Goal: Task Accomplishment & Management: Manage account settings

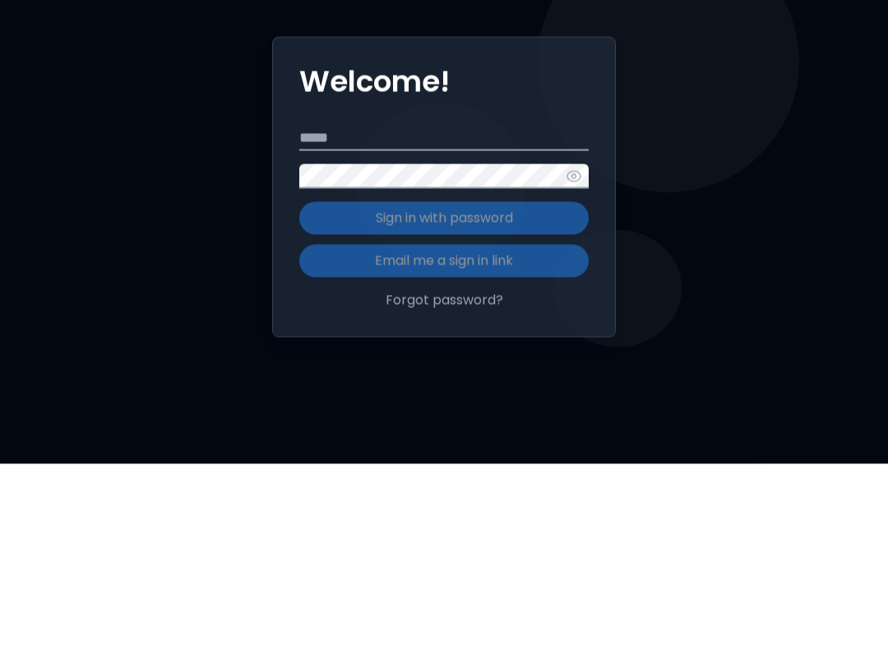
scroll to position [186, 0]
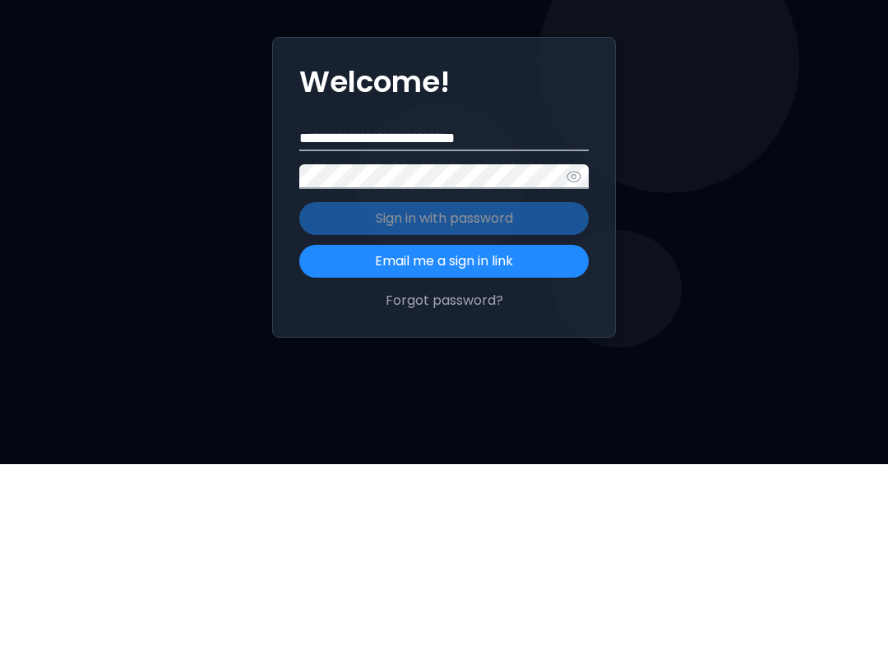
type input "**********"
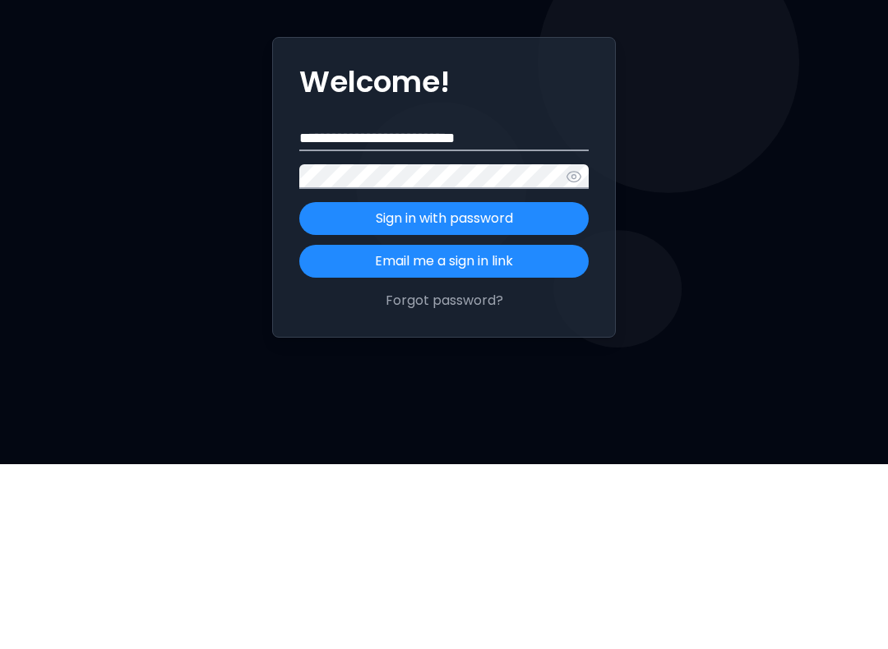
click at [570, 353] on icon "button" at bounding box center [574, 361] width 16 height 16
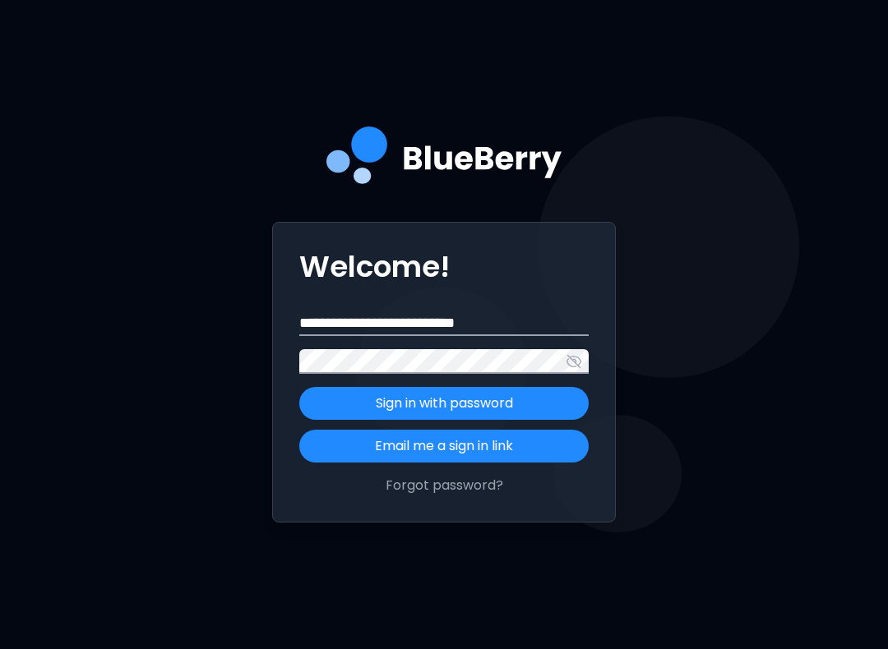
click at [571, 370] on icon "button" at bounding box center [574, 361] width 16 height 16
click at [484, 414] on p "Sign in with password" at bounding box center [444, 404] width 137 height 20
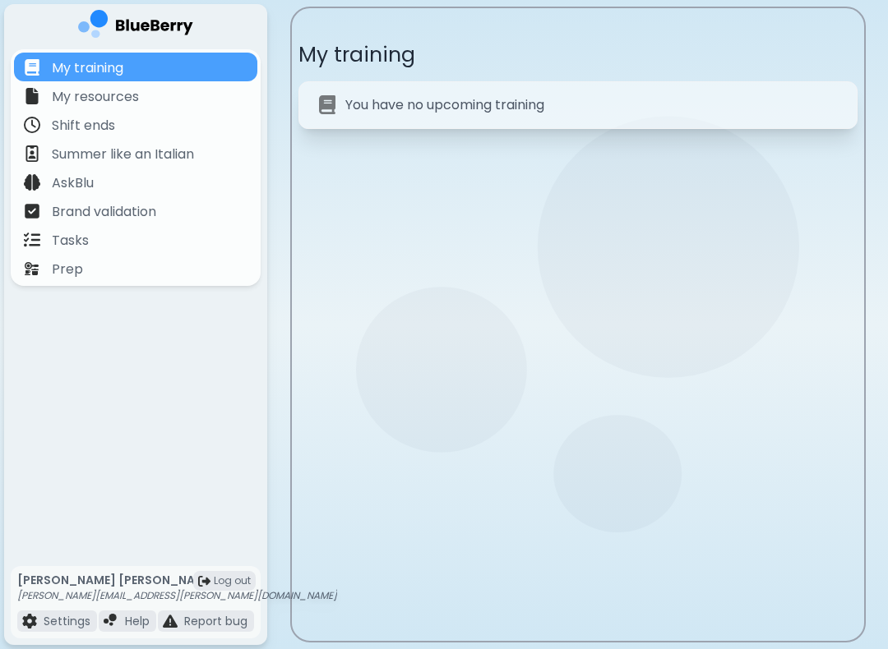
click at [174, 107] on div "My resources" at bounding box center [135, 95] width 243 height 29
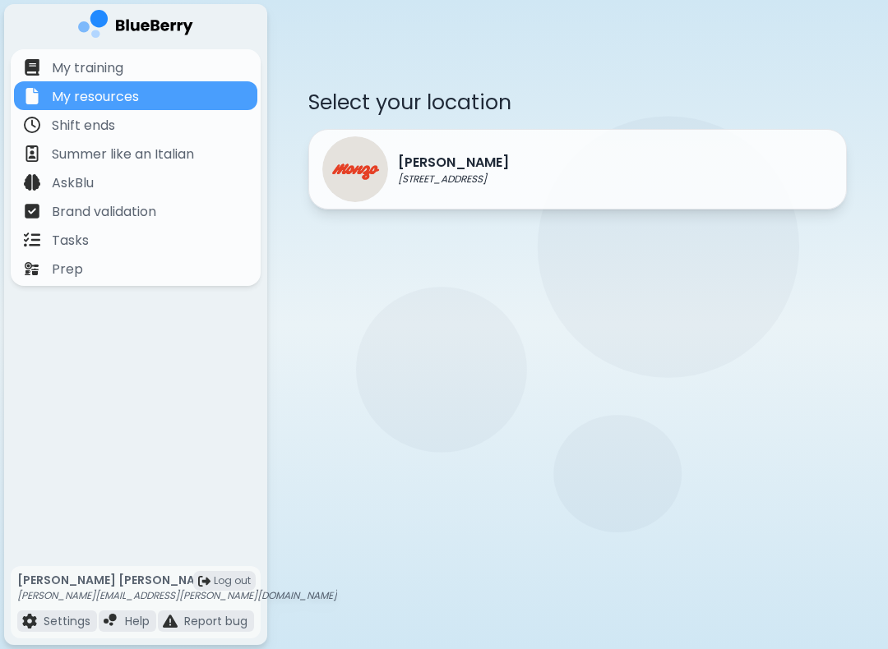
click at [127, 237] on div "Tasks" at bounding box center [135, 239] width 243 height 29
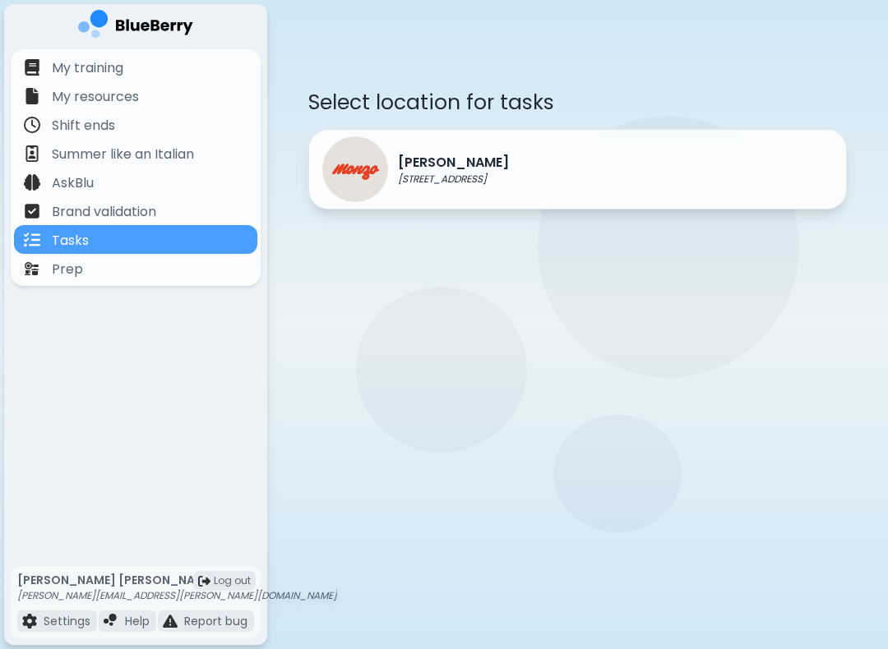
click at [765, 147] on div "[PERSON_NAME] [STREET_ADDRESS]" at bounding box center [577, 169] width 538 height 81
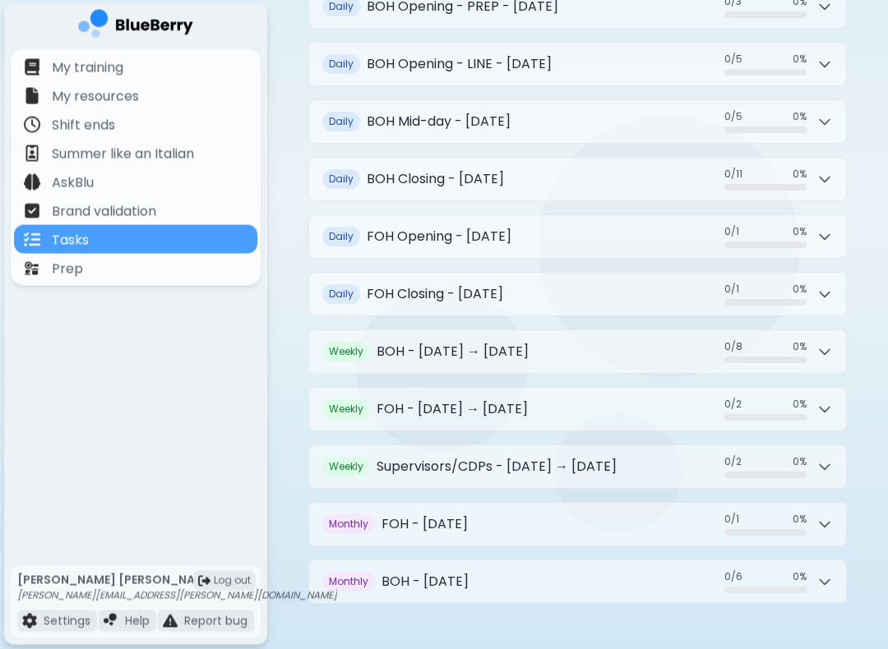
scroll to position [285, 0]
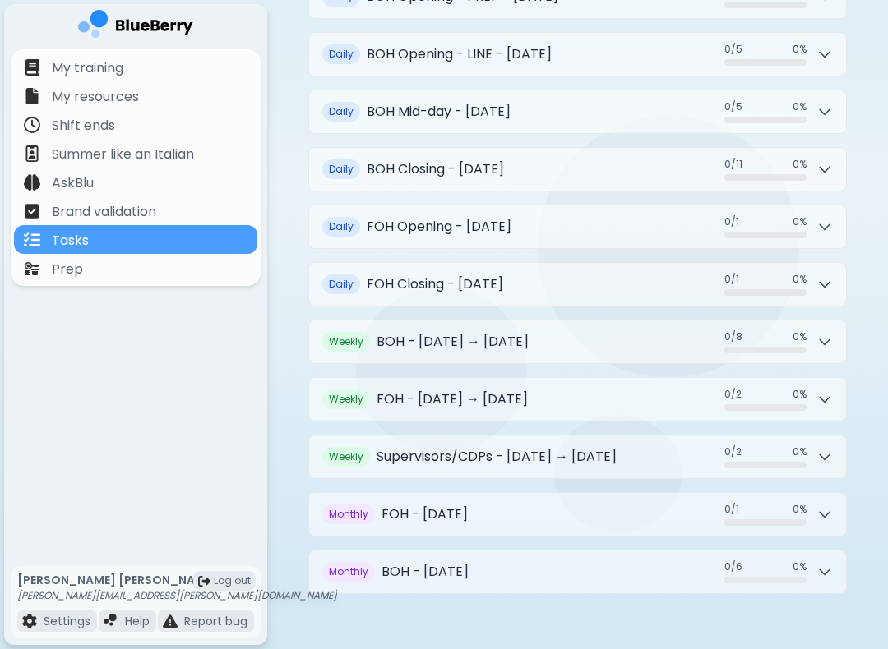
click at [580, 337] on button "Weekly BOH - [DATE] → [DATE] 0 / 8 0 / 8 0 %" at bounding box center [577, 342] width 537 height 43
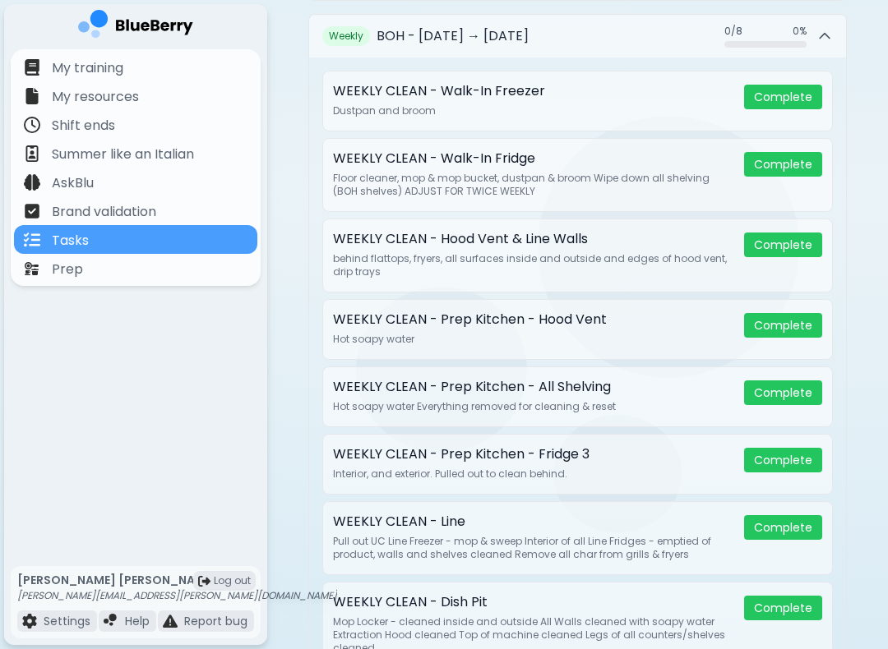
scroll to position [461, 0]
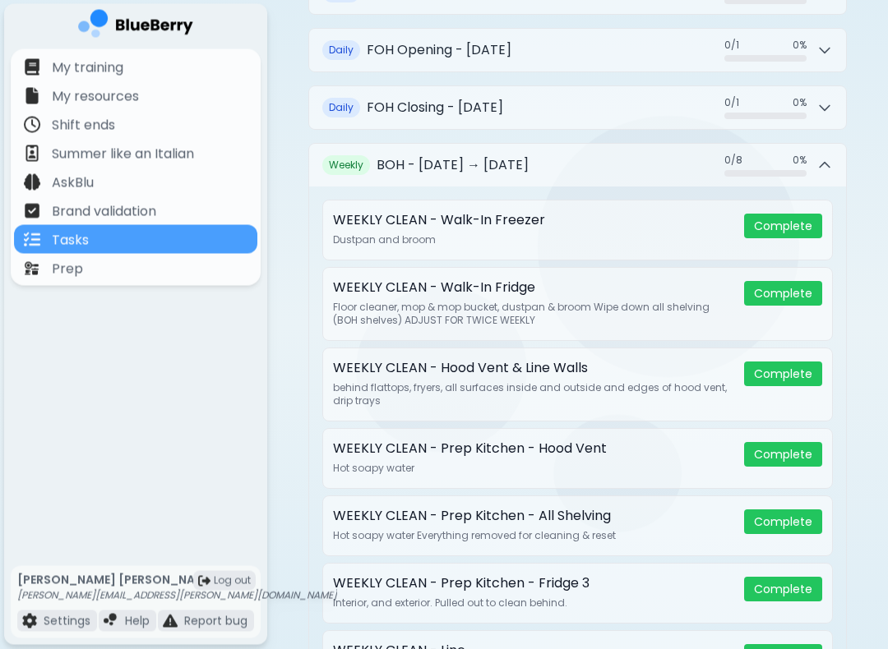
click at [643, 162] on button "Weekly BOH - [DATE] → [DATE] 0 / 8 0 / 8 0 %" at bounding box center [577, 166] width 537 height 43
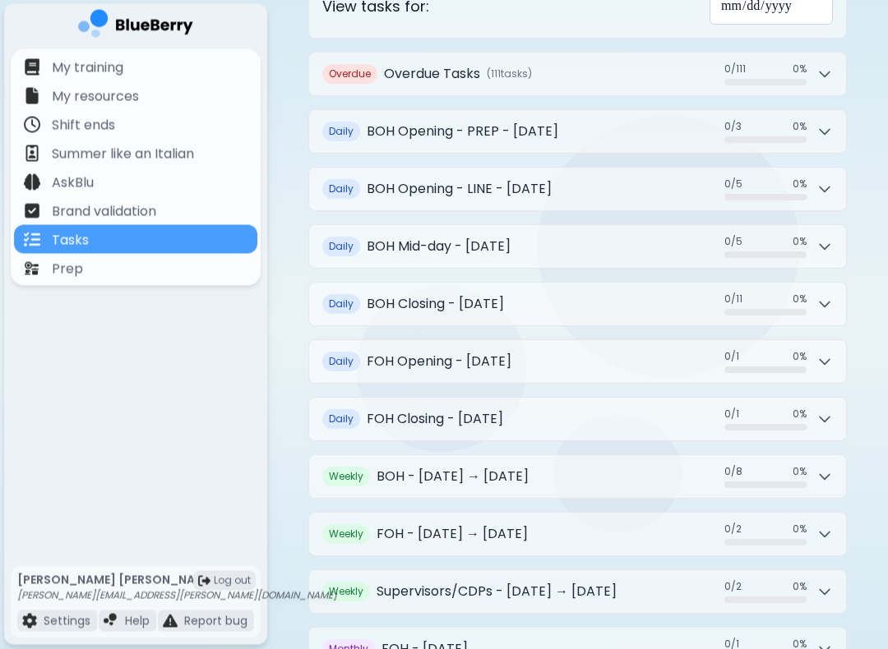
scroll to position [150, 0]
click at [504, 295] on h2 "BOH Closing - [DATE]" at bounding box center [435, 305] width 137 height 20
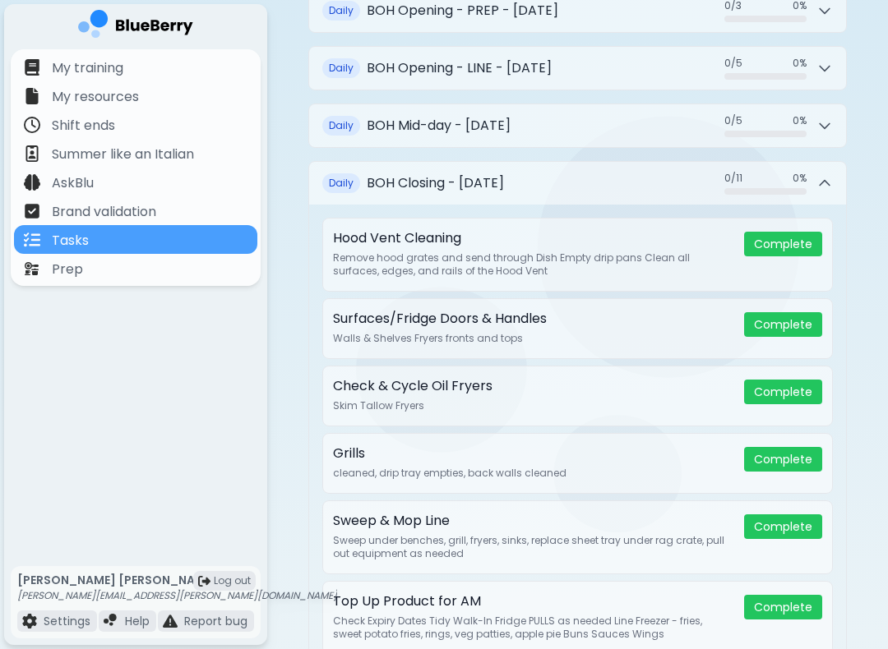
scroll to position [272, 0]
click at [609, 182] on button "Daily BOH Closing - [DATE] 0 / 11 0 / 11 0 %" at bounding box center [577, 182] width 537 height 43
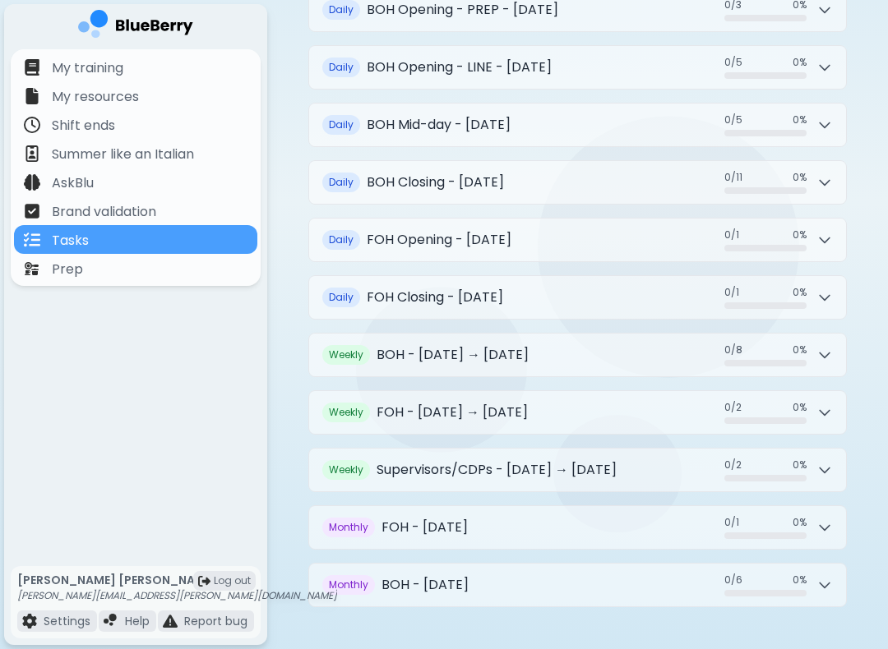
click at [681, 178] on button "Daily BOH Closing - [DATE] 0 / 11 0 / 11 0 %" at bounding box center [577, 182] width 537 height 43
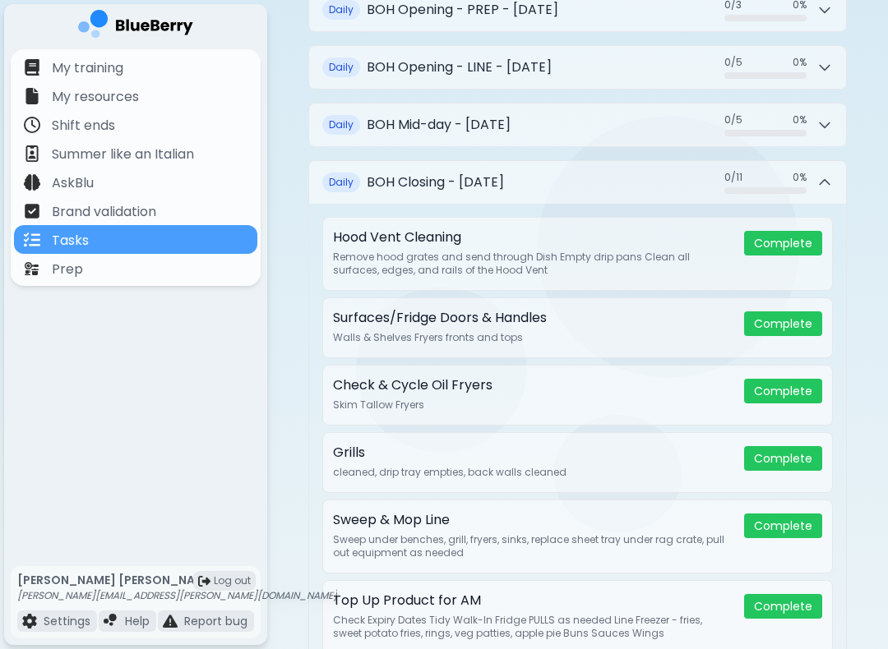
click at [831, 171] on div "0 / 11 0 / 11 0 %" at bounding box center [778, 182] width 109 height 23
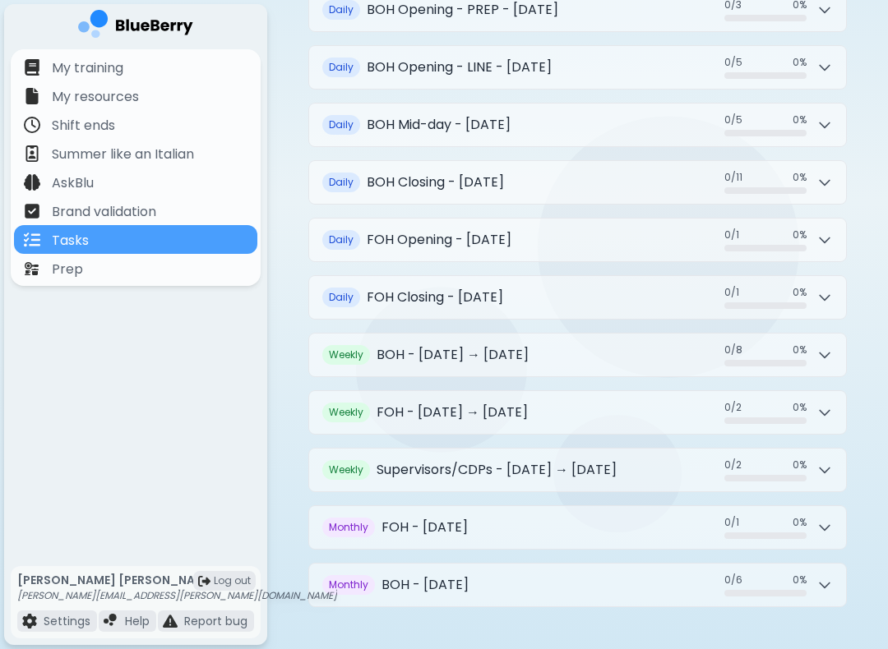
click at [621, 283] on button "Daily FOH Closing - [DATE] 0 / 1 0 / 1 0 %" at bounding box center [577, 297] width 537 height 43
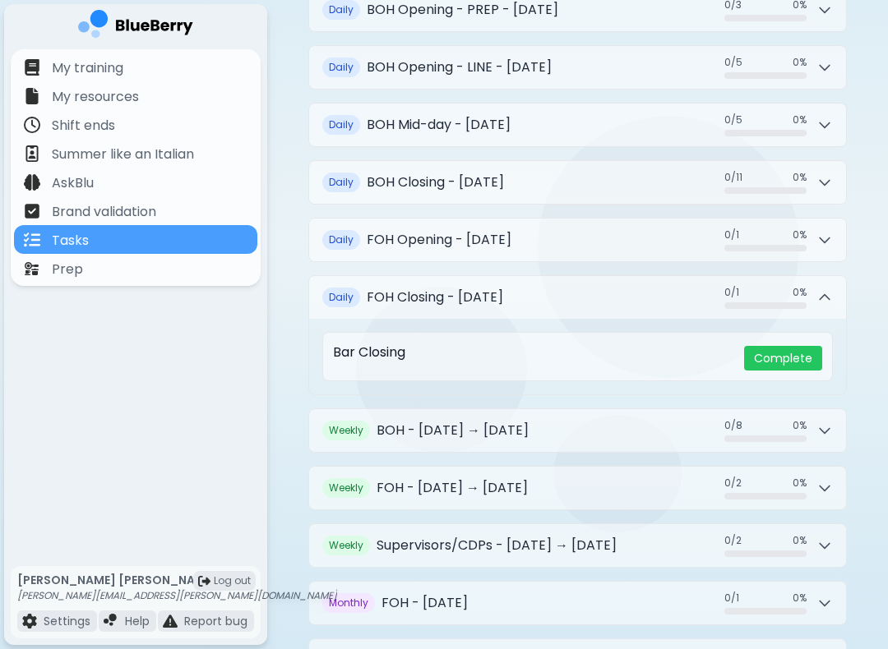
click at [564, 299] on button "Daily FOH Closing - [DATE] 0 / 1 0 / 1 0 %" at bounding box center [577, 297] width 537 height 43
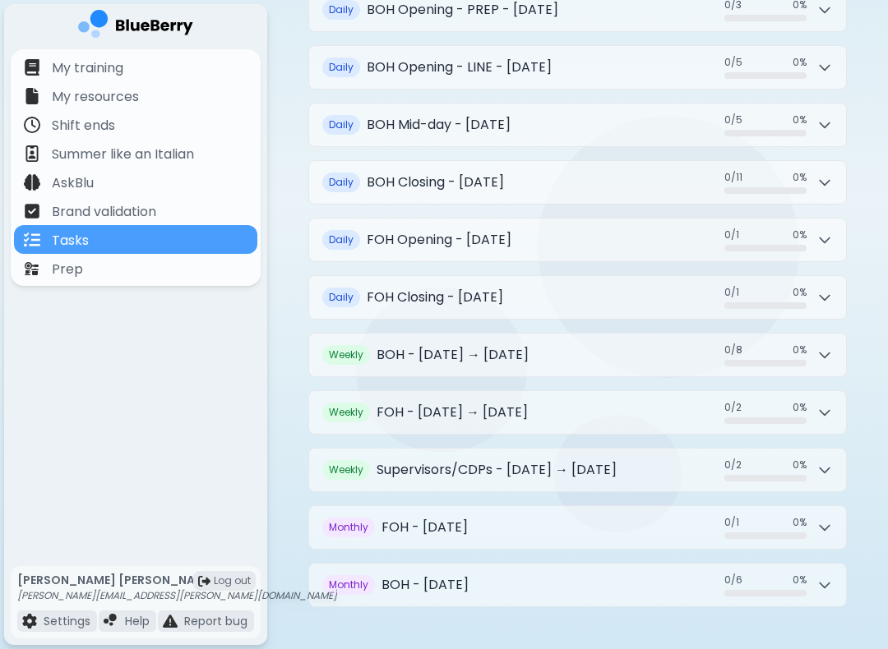
click at [654, 297] on button "Daily FOH Closing - [DATE] 0 / 1 0 / 1 0 %" at bounding box center [577, 297] width 537 height 43
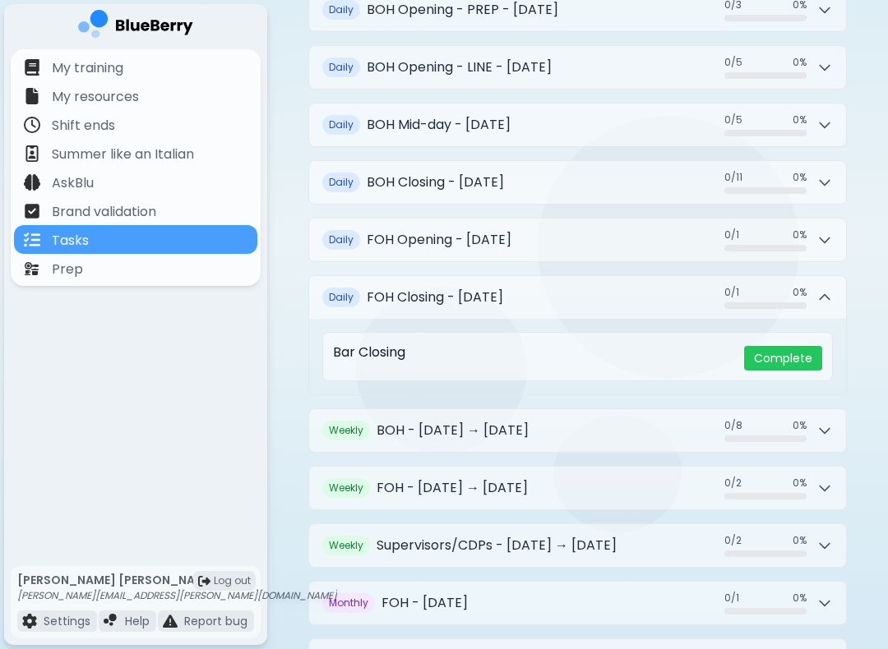
click at [555, 302] on button "Daily FOH Closing - [DATE] 0 / 1 0 / 1 0 %" at bounding box center [577, 297] width 537 height 43
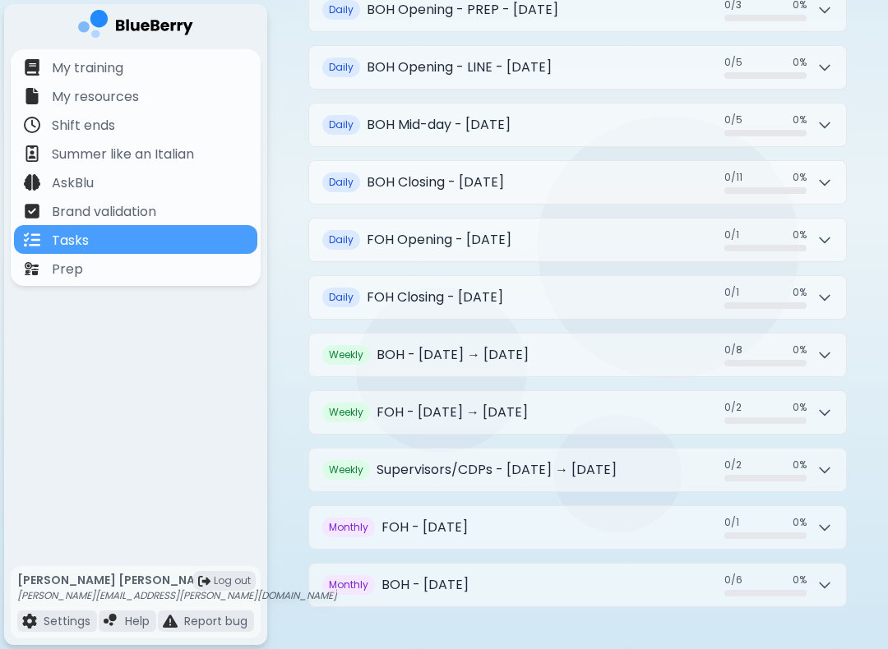
click at [504, 181] on h2 "BOH Closing - [DATE]" at bounding box center [435, 183] width 137 height 20
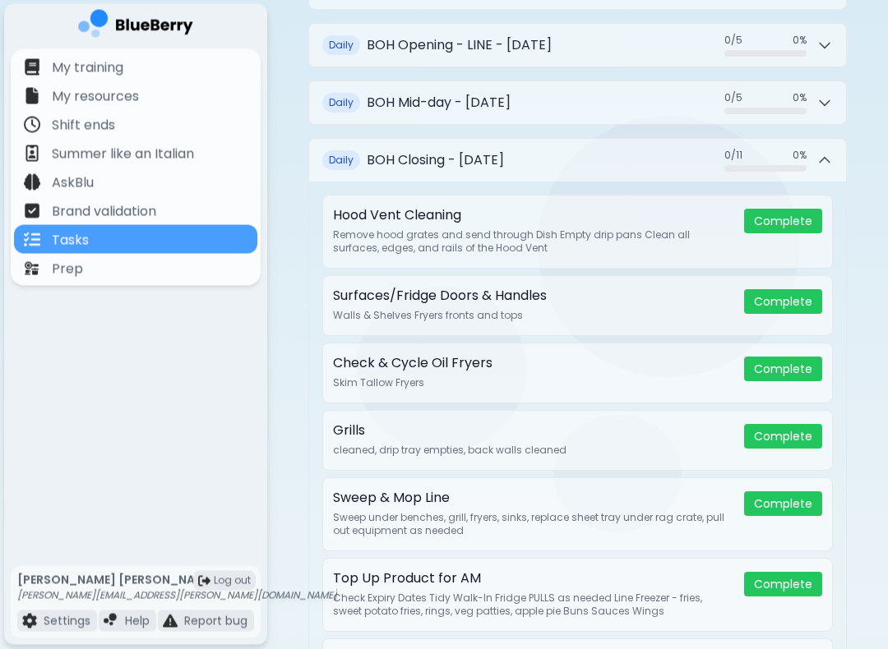
click at [640, 157] on button "Daily BOH Closing - [DATE] 0 / 11 0 / 11 0 %" at bounding box center [577, 161] width 537 height 43
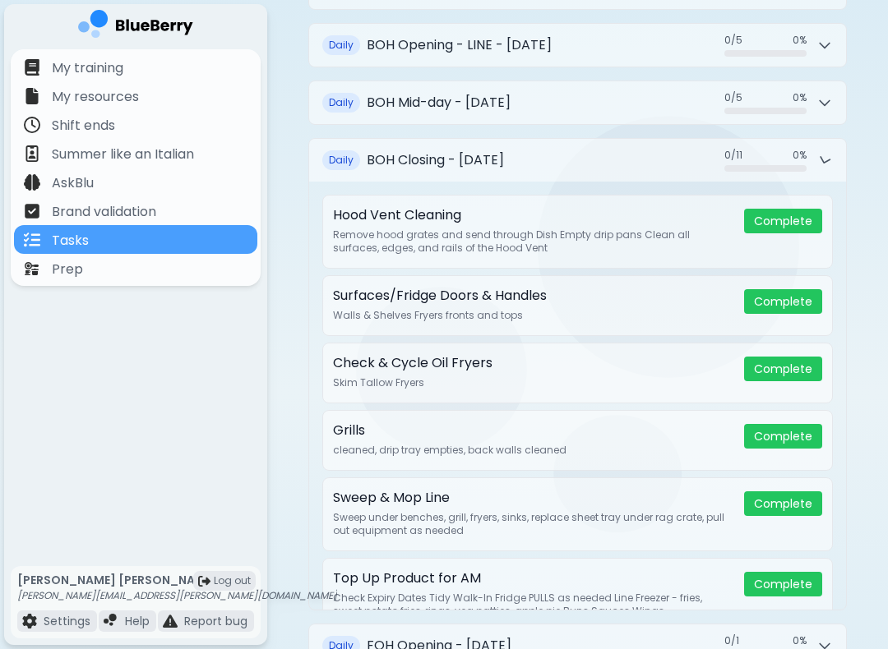
scroll to position [285, 0]
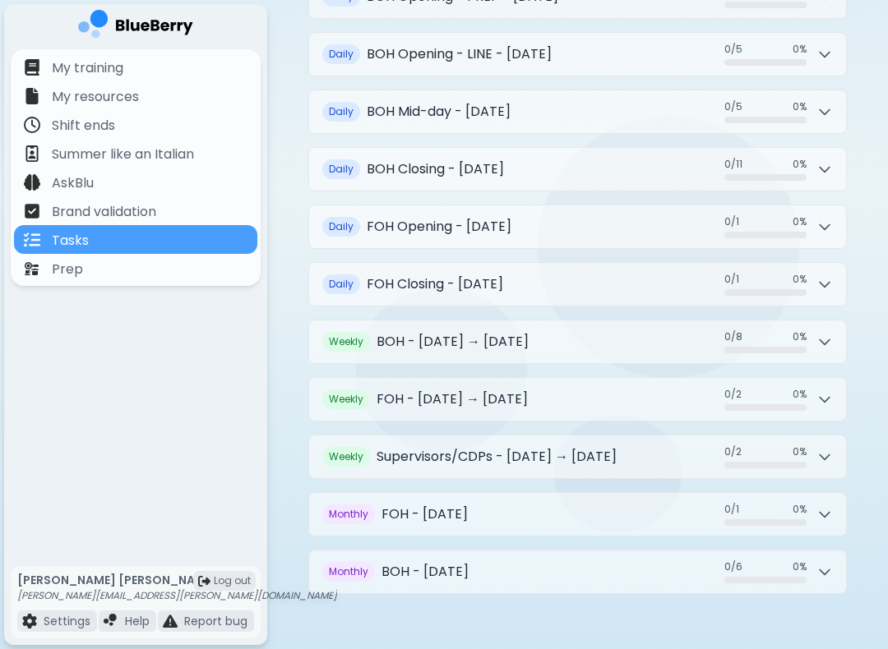
click at [783, 347] on div at bounding box center [765, 350] width 82 height 7
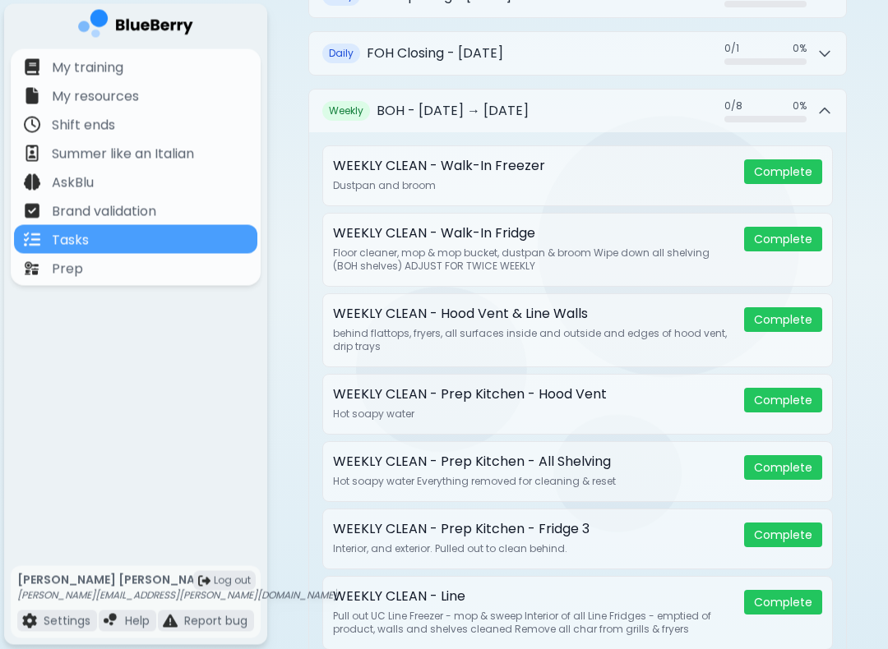
scroll to position [518, 0]
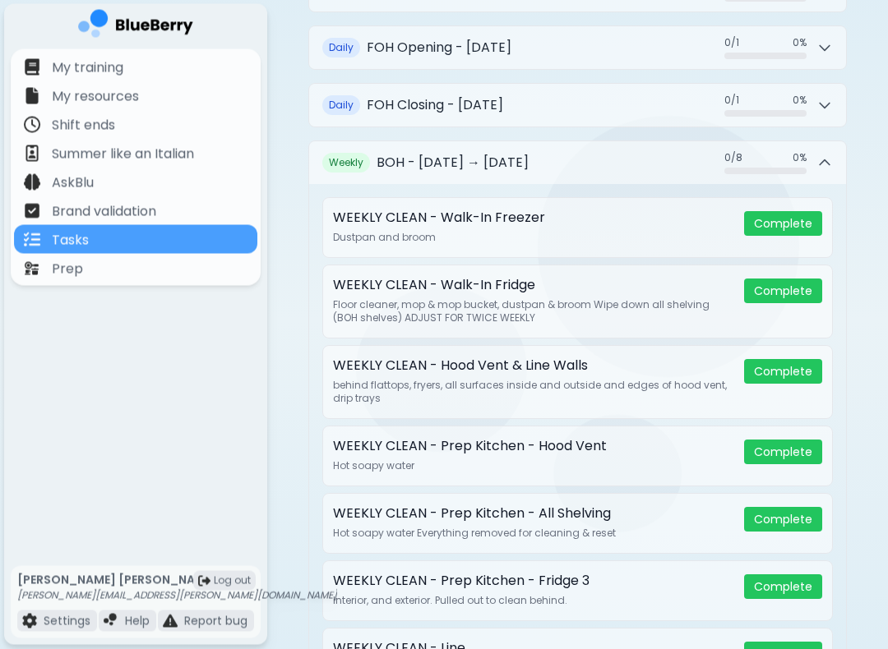
click at [578, 169] on button "Weekly BOH - [DATE] → [DATE] 0 / 8 0 / 8 0 %" at bounding box center [577, 163] width 537 height 43
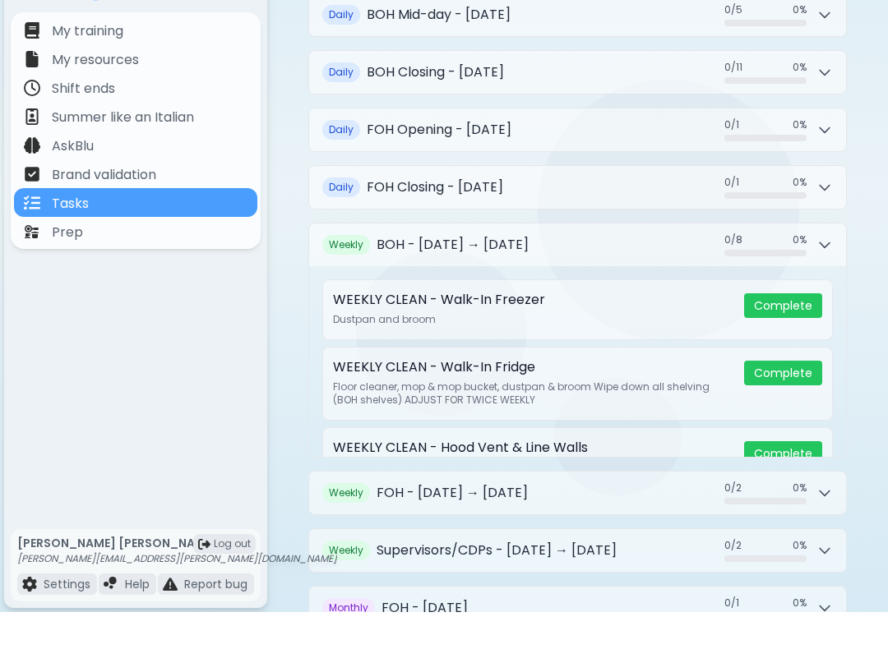
scroll to position [285, 0]
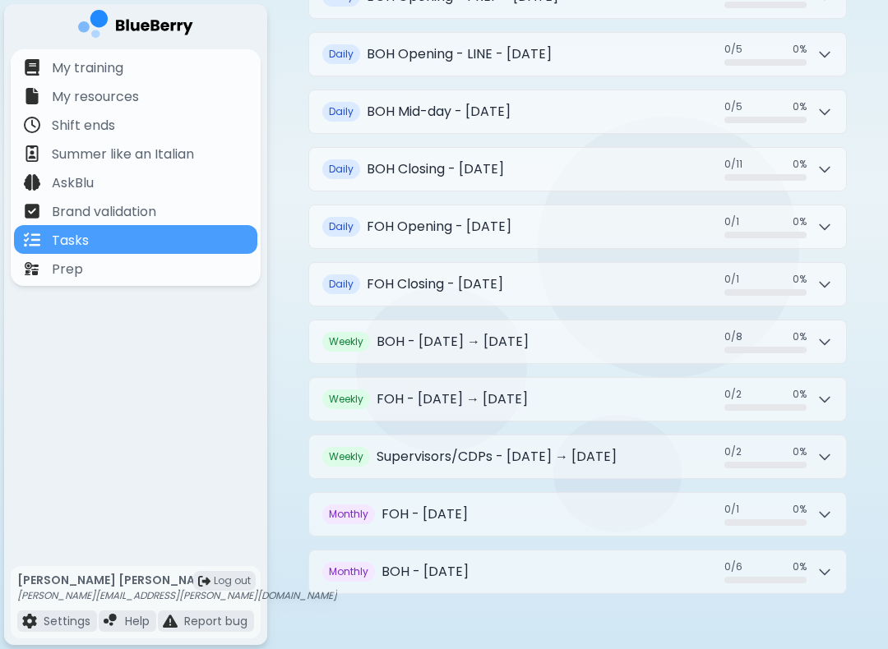
click at [549, 571] on button "Monthly BOH - [DATE] 0 / 6 0 / 6 0 %" at bounding box center [577, 572] width 537 height 43
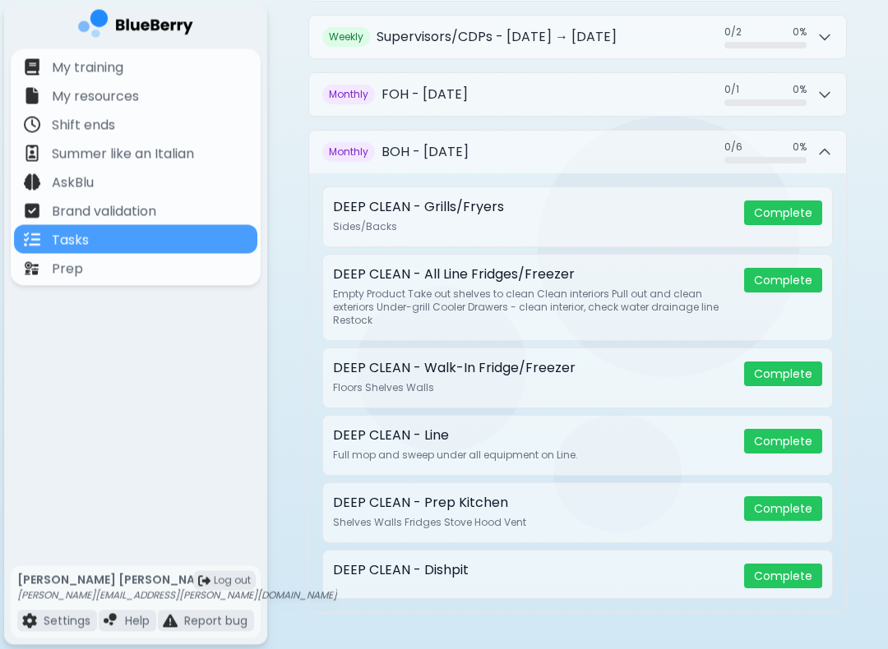
scroll to position [724, 0]
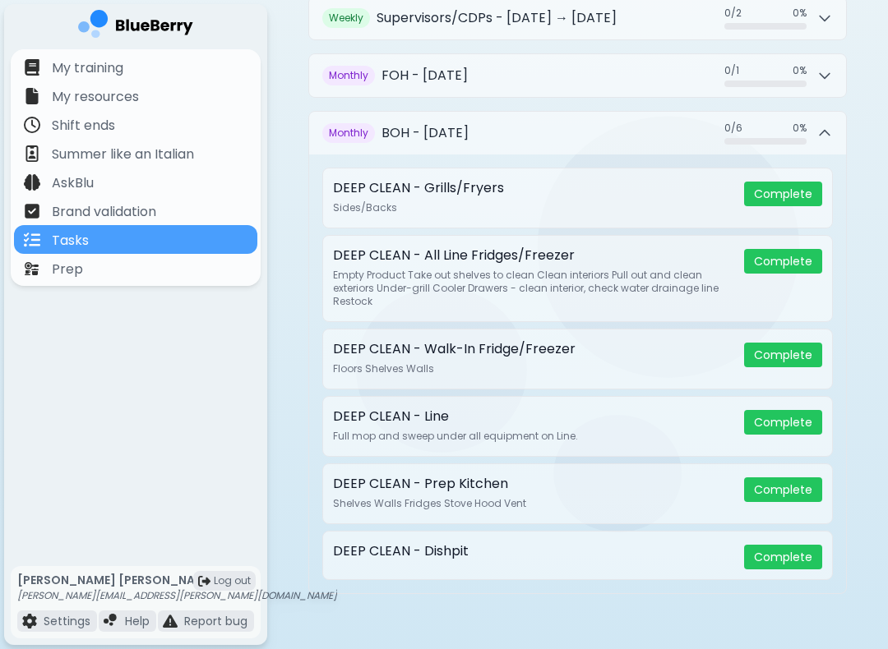
click at [608, 136] on button "Monthly BOH - [DATE] 0 / 6 0 / 6 0 %" at bounding box center [577, 133] width 537 height 43
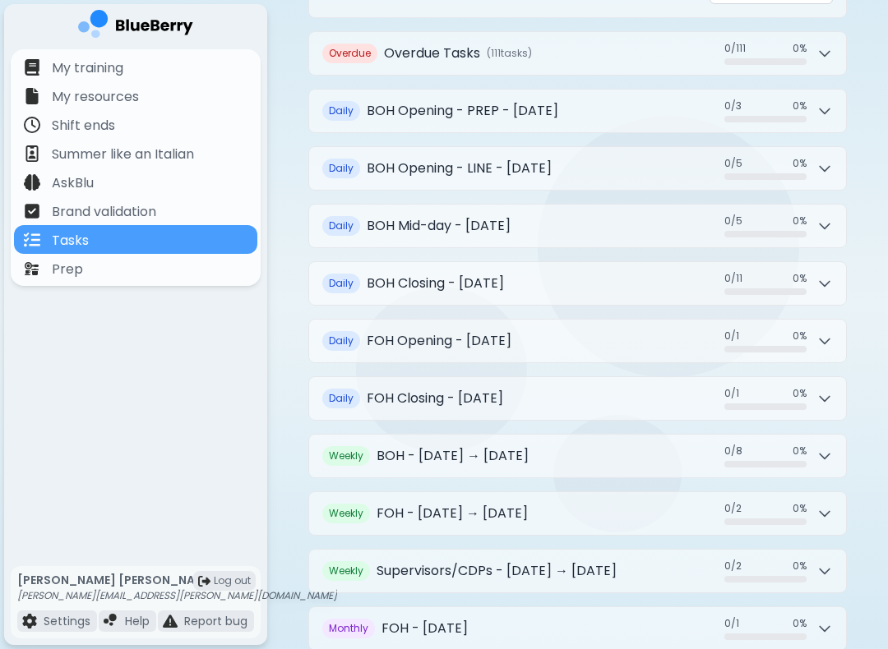
scroll to position [173, 0]
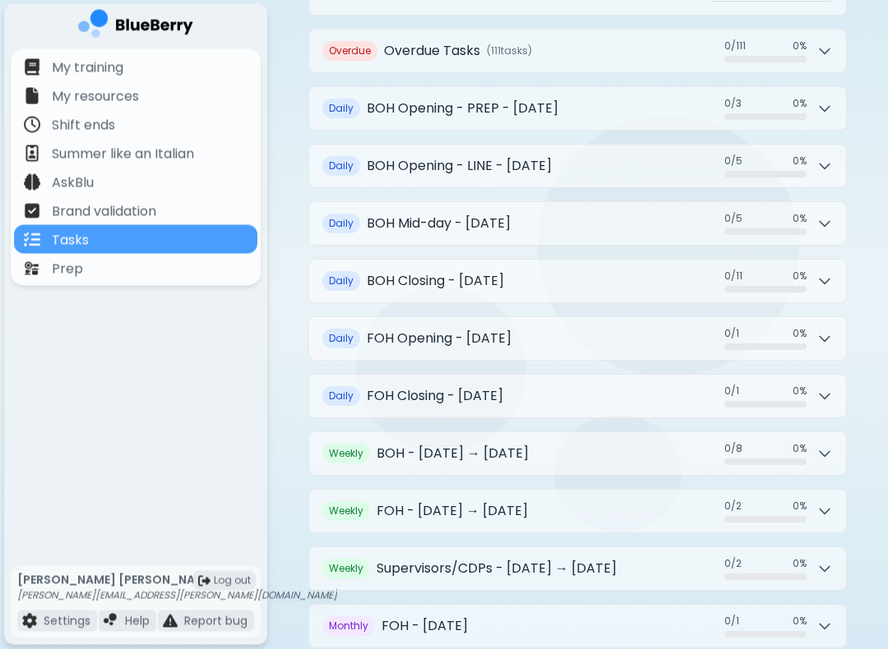
click at [649, 261] on button "Daily BOH Closing - [DATE] 0 / 11 0 / 11 0 %" at bounding box center [577, 282] width 537 height 43
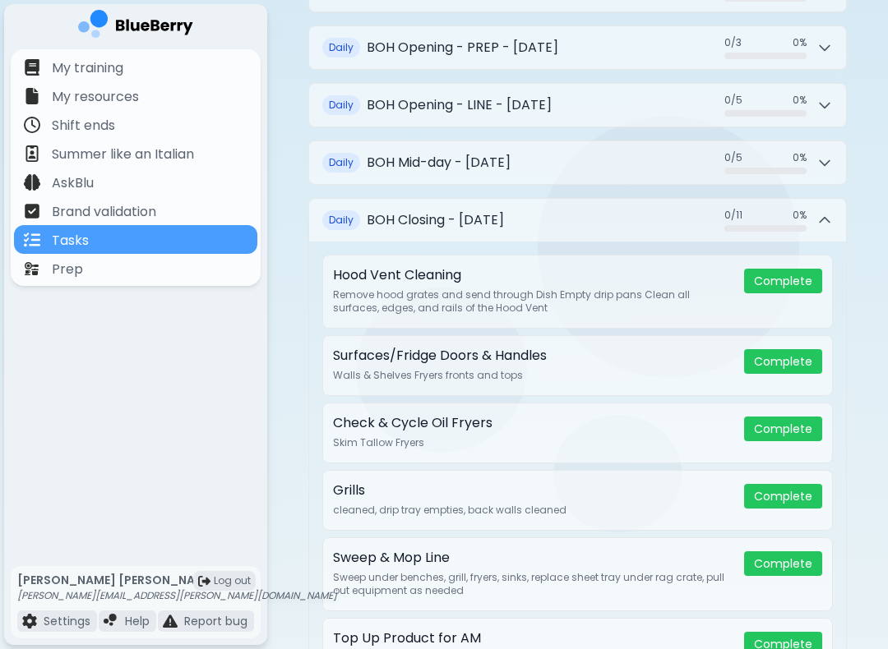
scroll to position [253, 0]
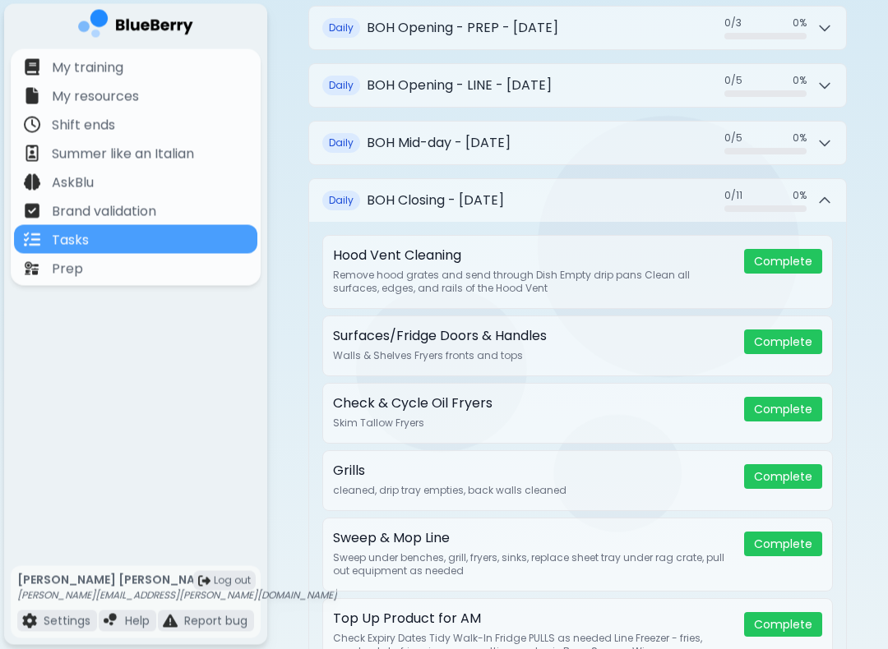
click at [633, 185] on button "Daily BOH Closing - [DATE] 0 / 11 0 / 11 0 %" at bounding box center [577, 201] width 537 height 43
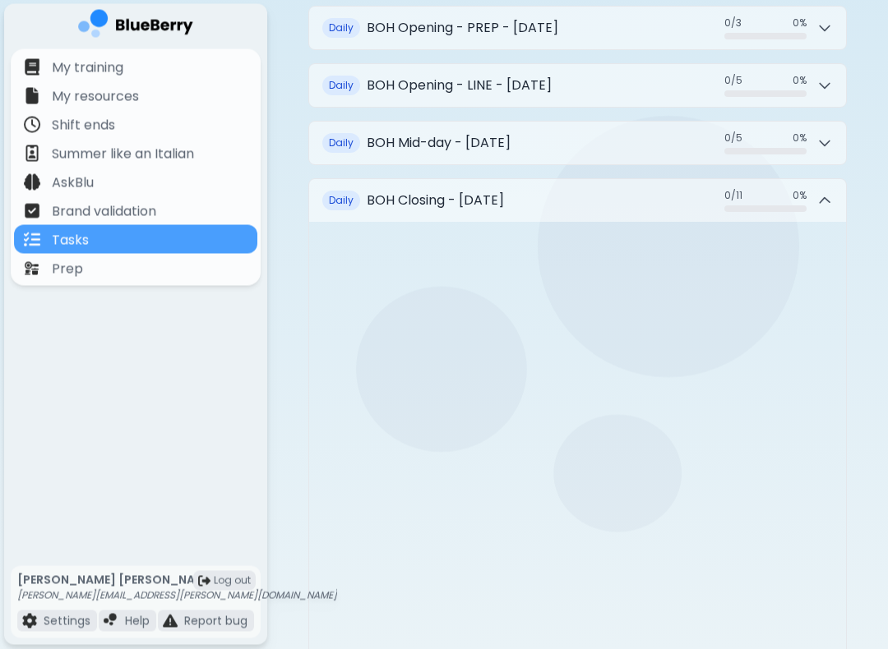
scroll to position [254, 0]
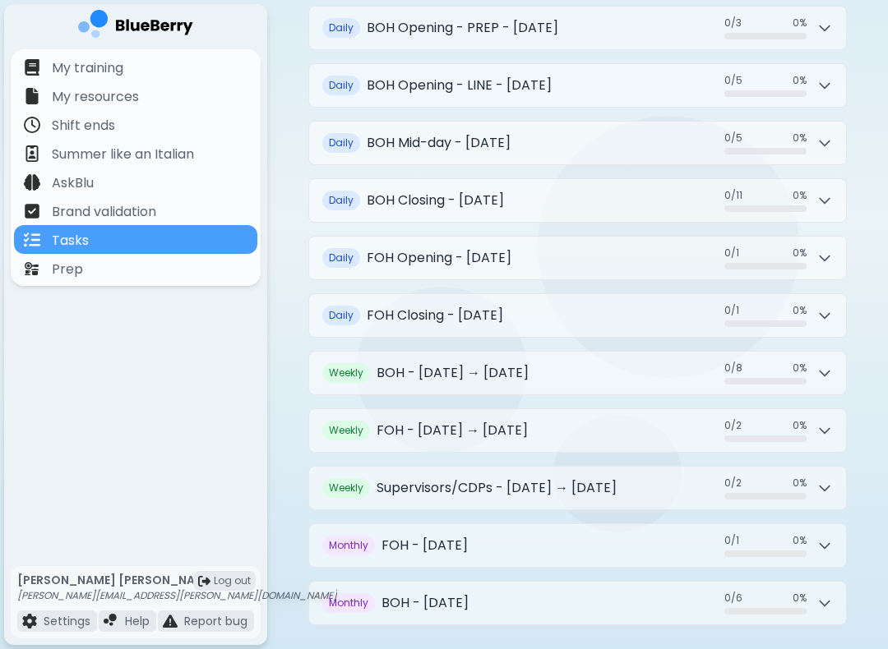
click at [640, 373] on button "Weekly BOH - [DATE] → [DATE] 0 / 8 0 / 8 0 %" at bounding box center [577, 373] width 537 height 43
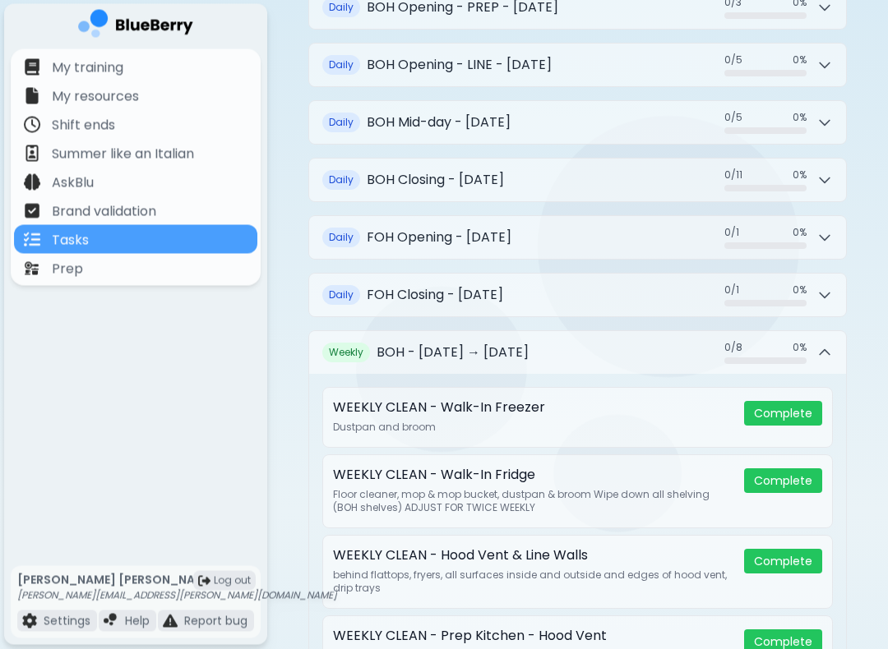
scroll to position [381, 0]
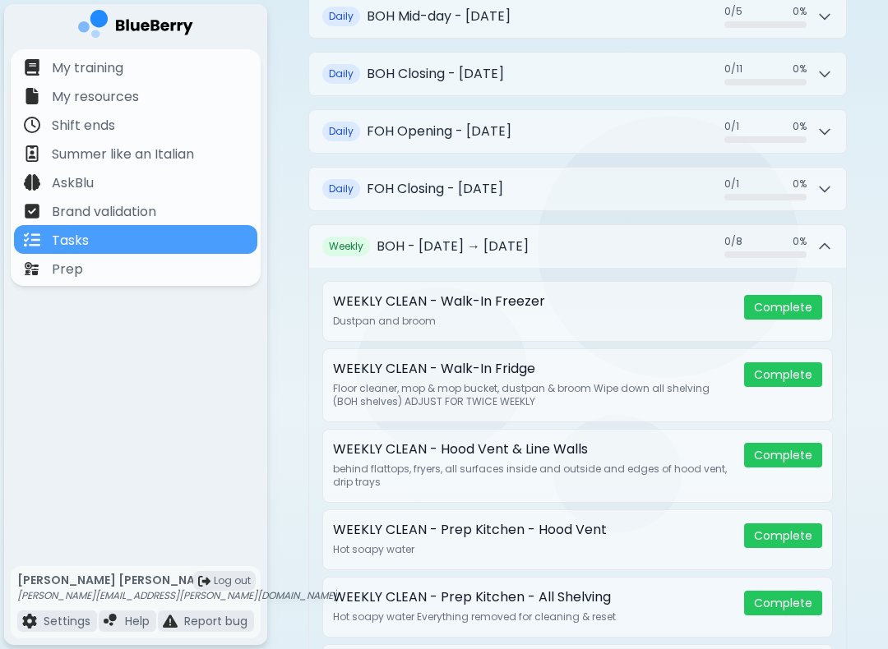
click at [644, 228] on button "Weekly BOH - [DATE] → [DATE] 0 / 8 0 / 8 0 %" at bounding box center [577, 246] width 537 height 43
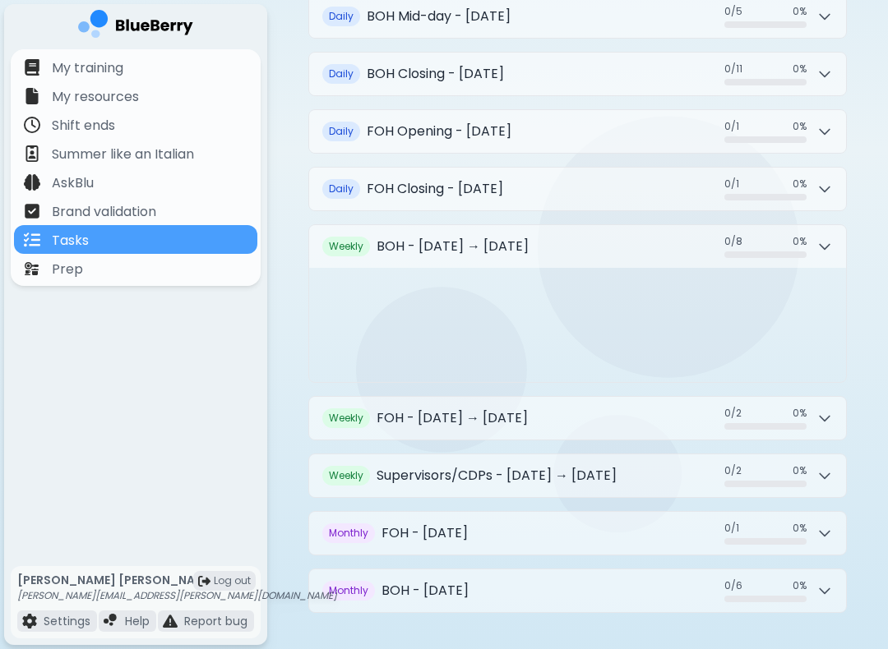
scroll to position [285, 0]
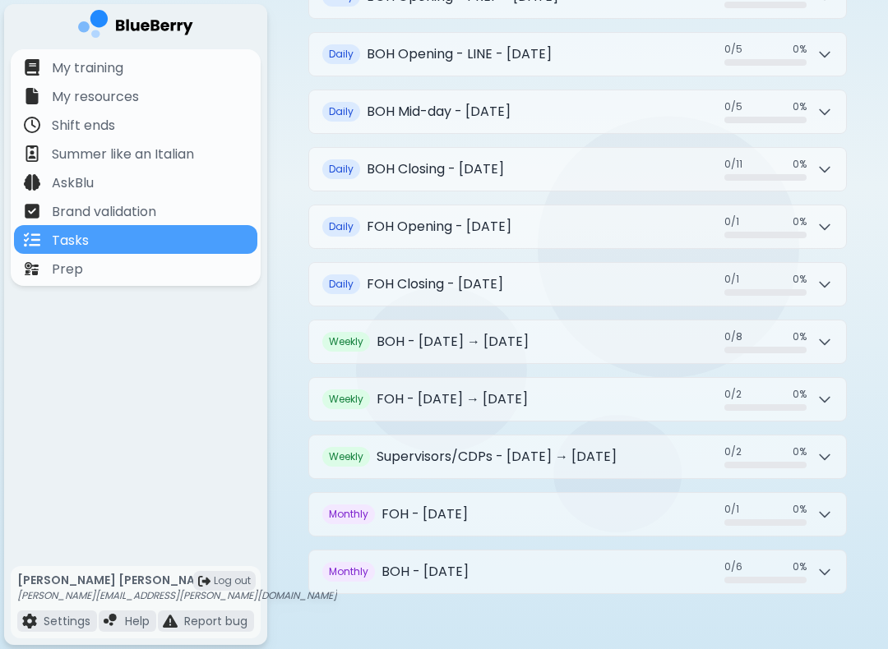
click at [645, 327] on button "Weekly BOH - [DATE] → [DATE] 0 / 8 0 / 8 0 %" at bounding box center [577, 342] width 537 height 43
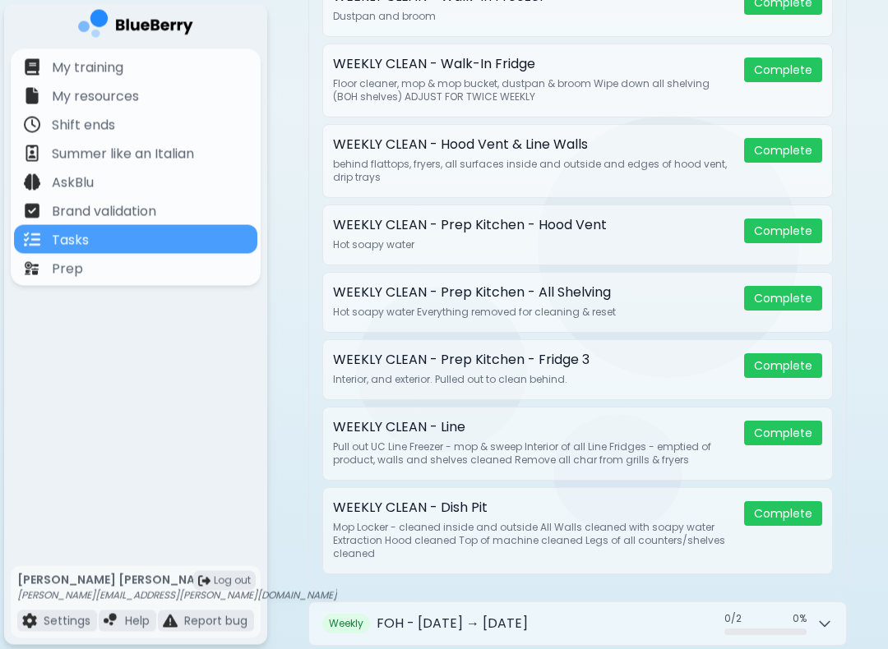
scroll to position [683, 0]
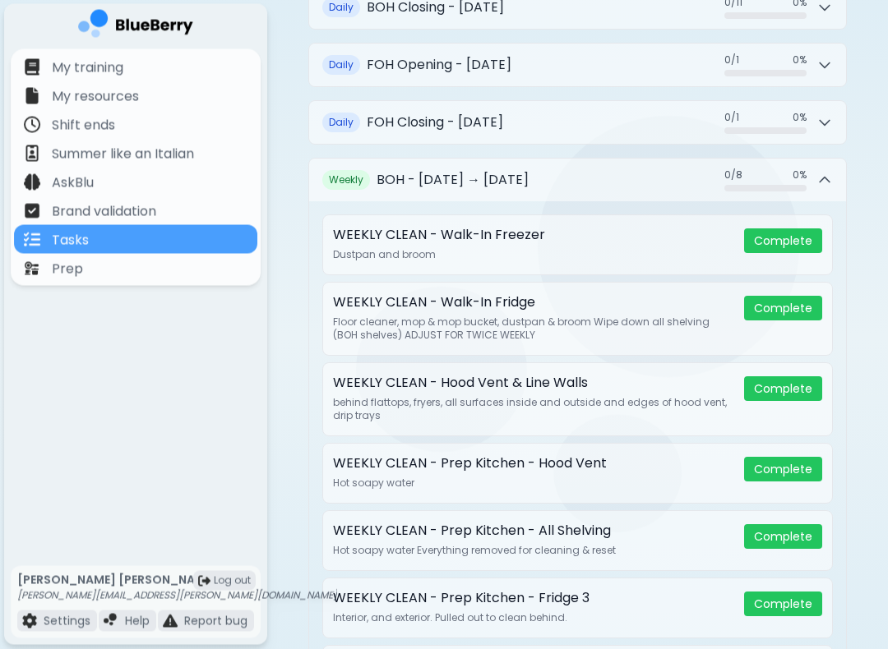
click at [647, 159] on button "Weekly BOH - [DATE] → [DATE] 0 / 8 0 / 8 0 %" at bounding box center [577, 180] width 537 height 43
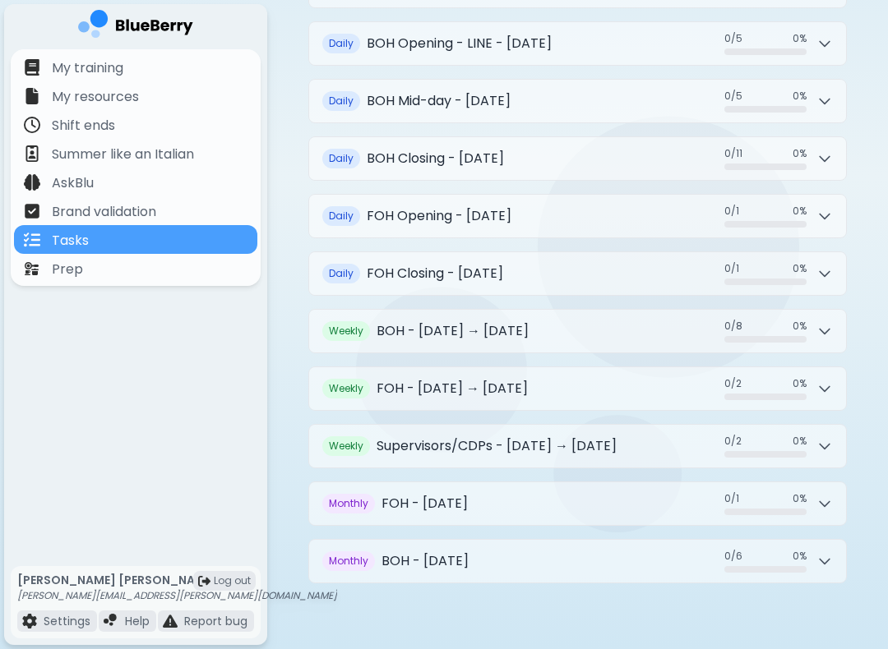
scroll to position [285, 0]
